Goal: Obtain resource: Obtain resource

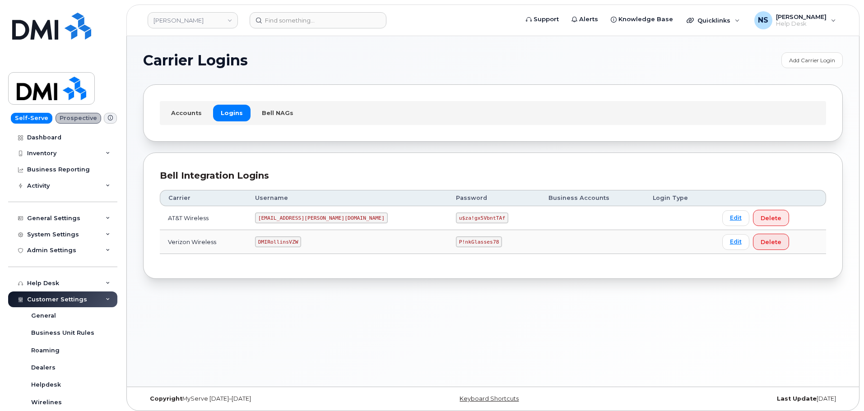
click at [288, 238] on code "DMIRollinsVZW" at bounding box center [278, 242] width 46 height 11
copy code "DMIRollinsVZW"
click at [456, 246] on code "P!nkGlasses78" at bounding box center [479, 242] width 46 height 11
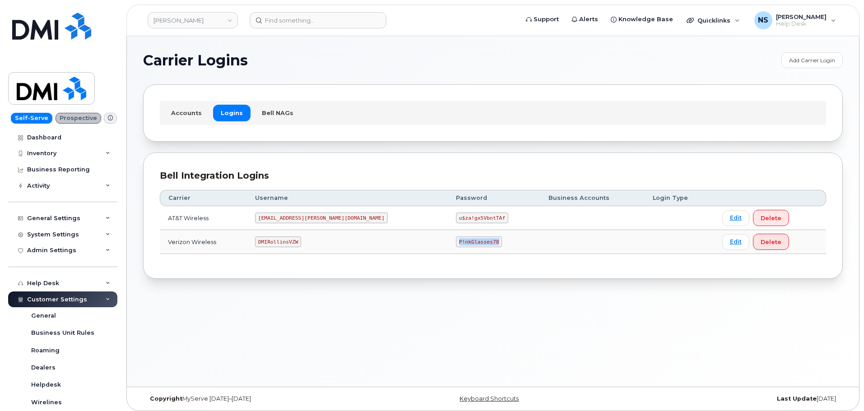
click at [456, 246] on code "P!nkGlasses78" at bounding box center [479, 242] width 46 height 11
copy code "P!nkGlasses78"
